Goal: Transaction & Acquisition: Download file/media

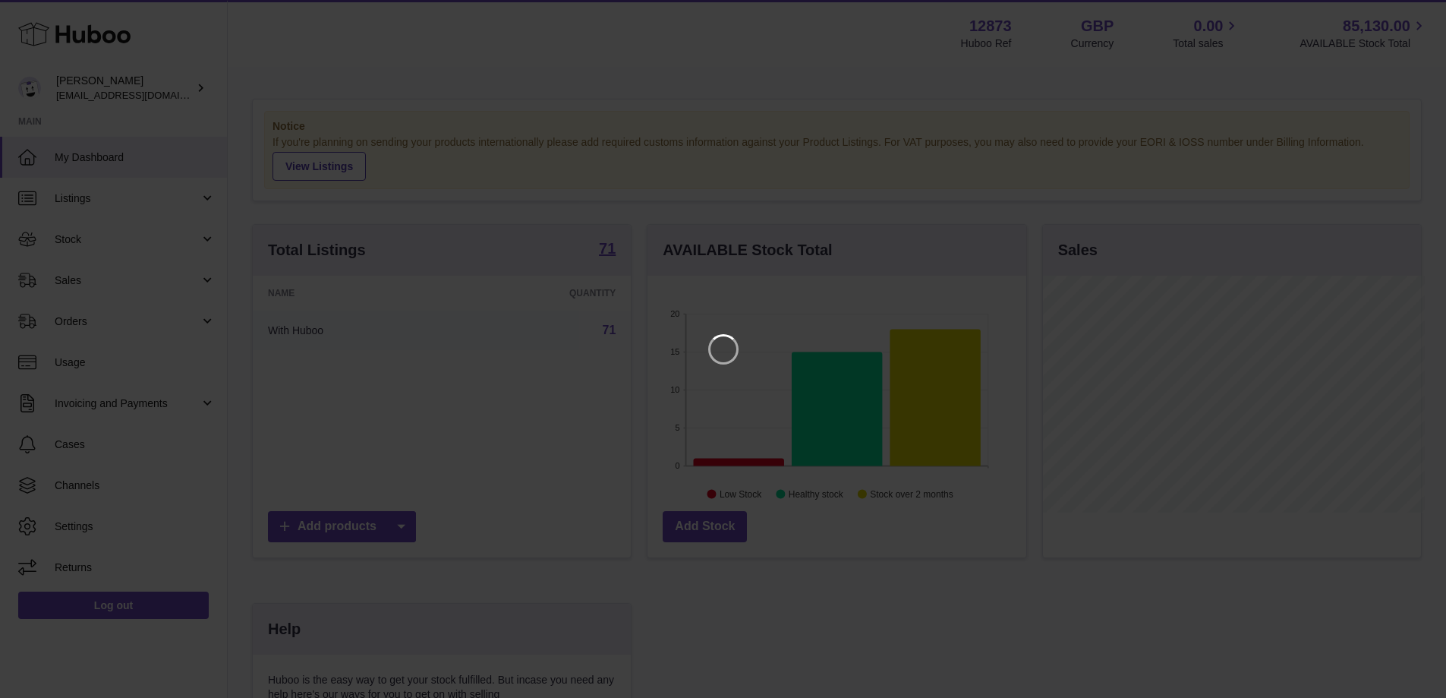
scroll to position [237, 383]
drag, startPoint x: 1413, startPoint y: 11, endPoint x: 1361, endPoint y: 25, distance: 54.3
click at [1410, 11] on icon "Close" at bounding box center [1418, 14] width 18 height 18
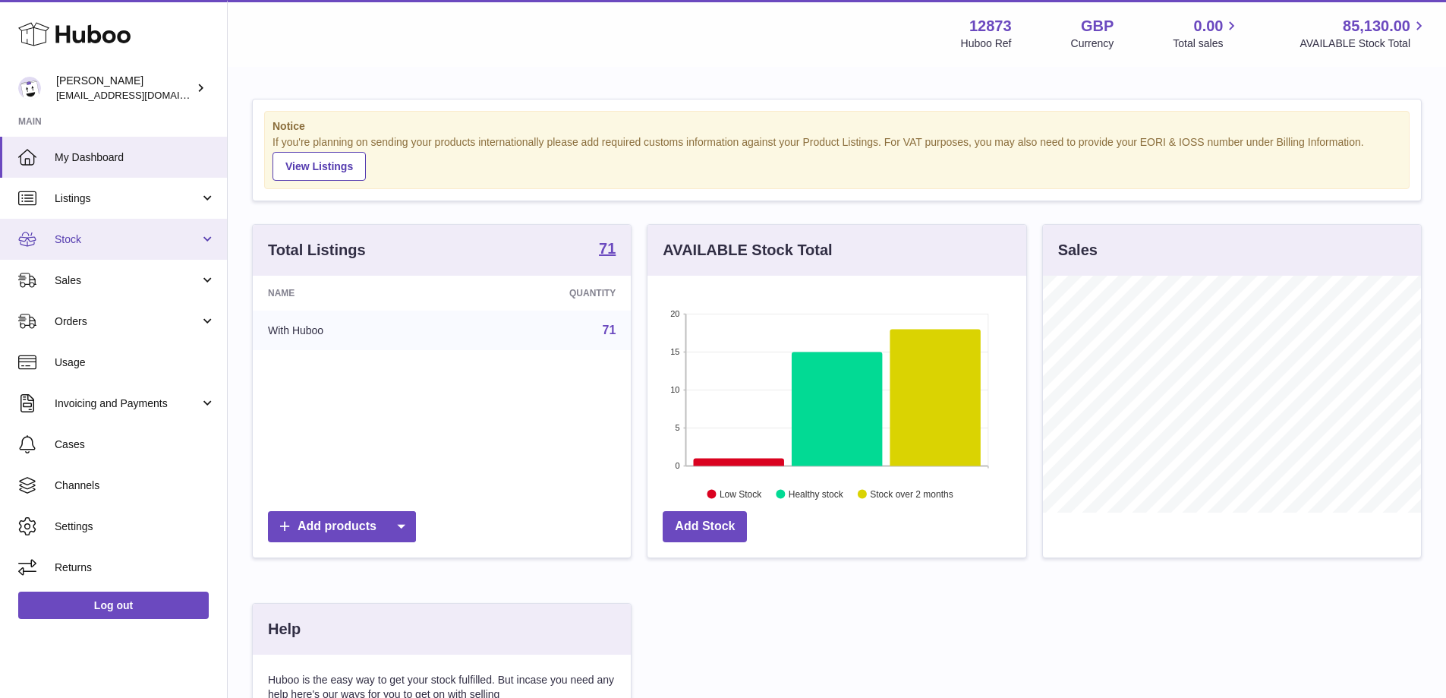
click at [69, 238] on span "Stock" at bounding box center [127, 239] width 145 height 14
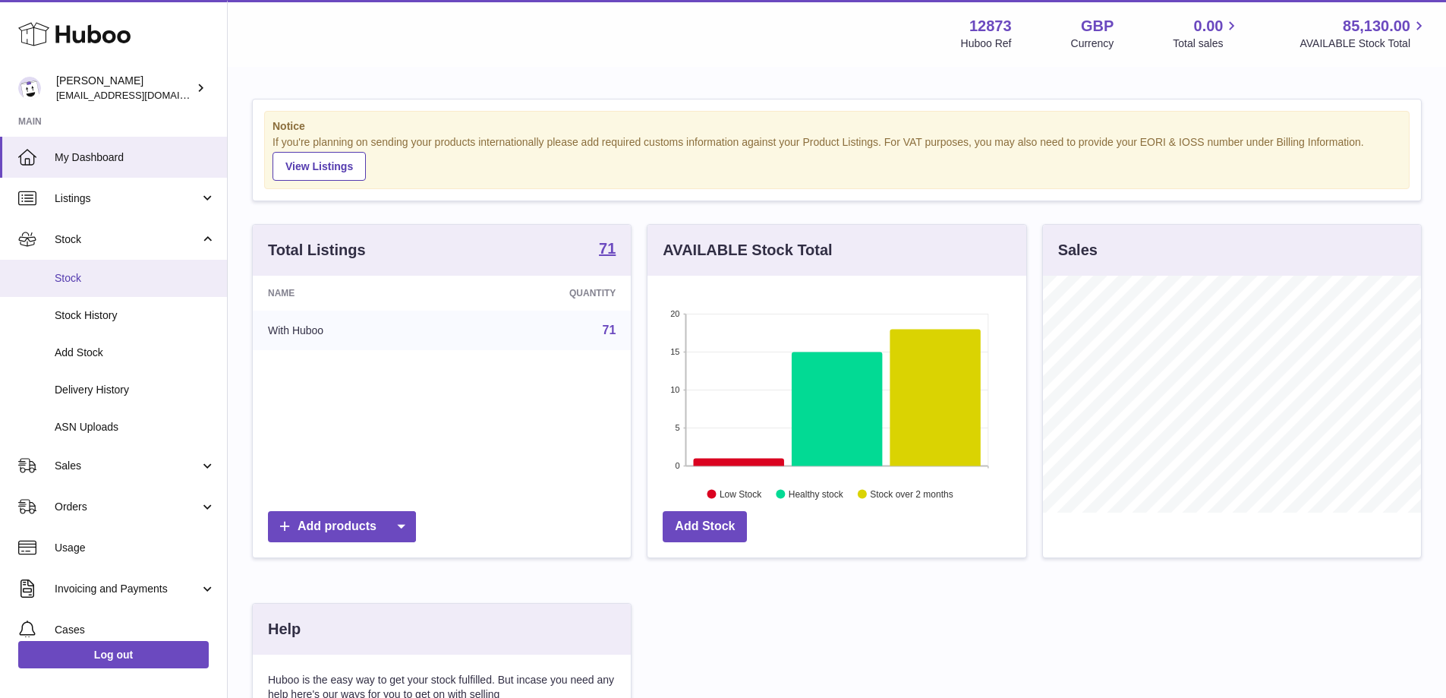
click at [96, 279] on span "Stock" at bounding box center [135, 278] width 161 height 14
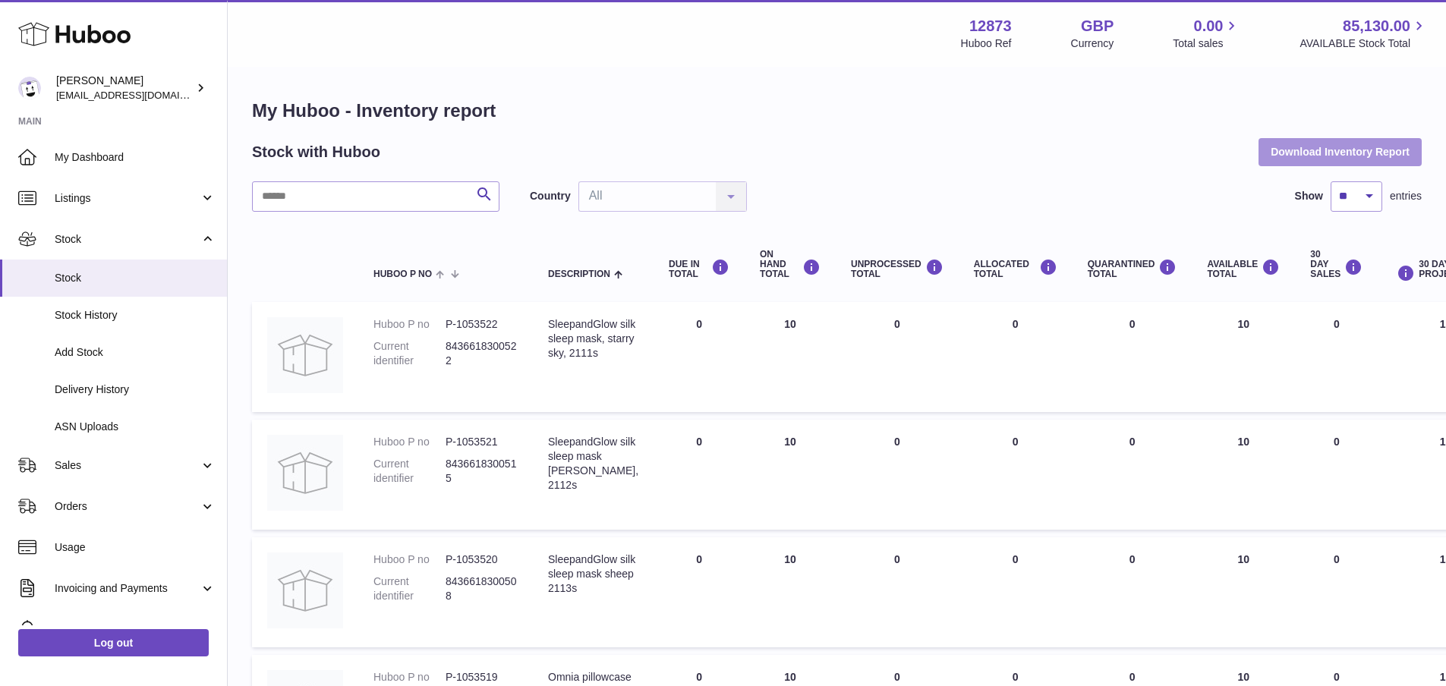
click at [1373, 146] on button "Download Inventory Report" at bounding box center [1339, 151] width 163 height 27
